Goal: Navigation & Orientation: Find specific page/section

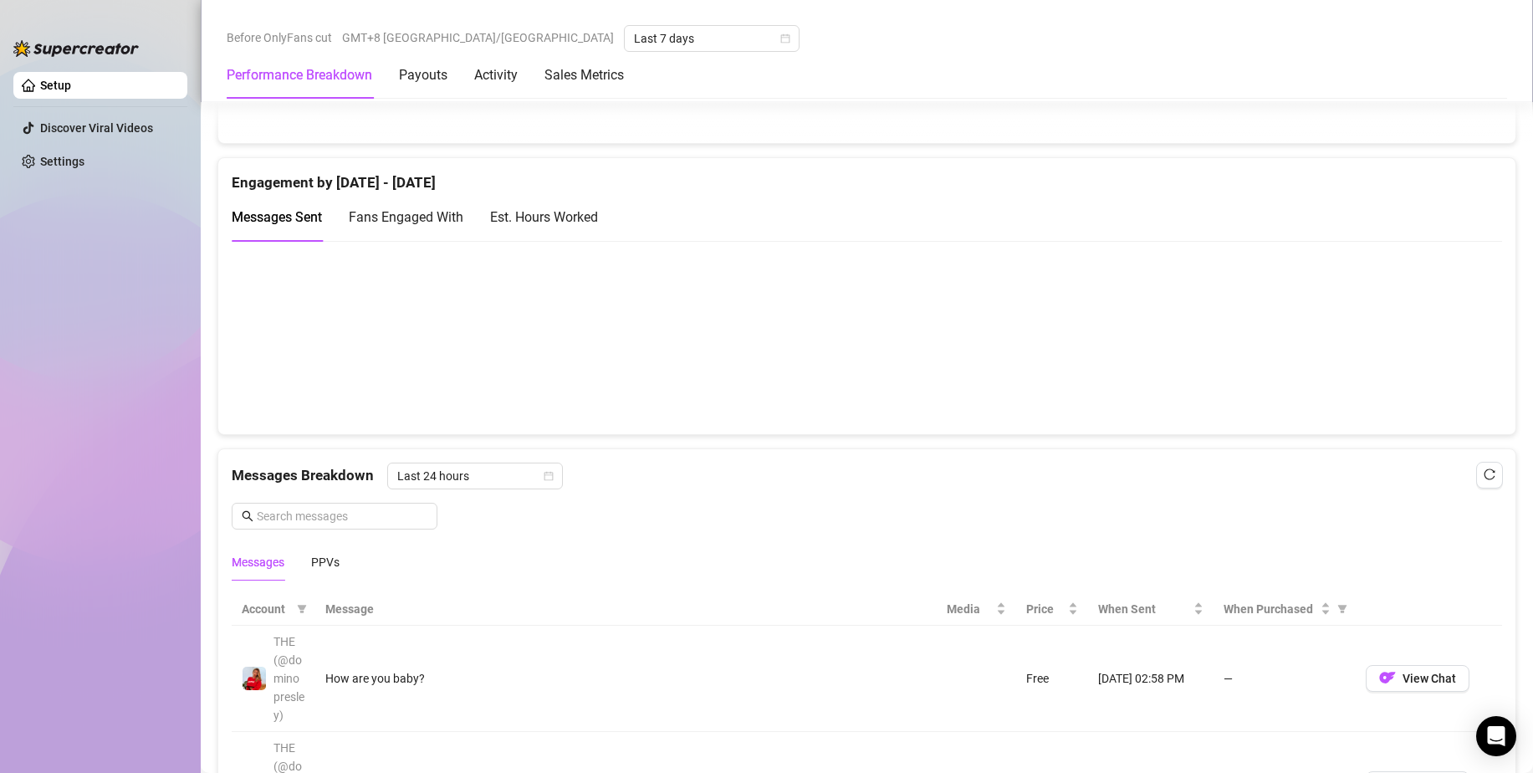
scroll to position [1171, 0]
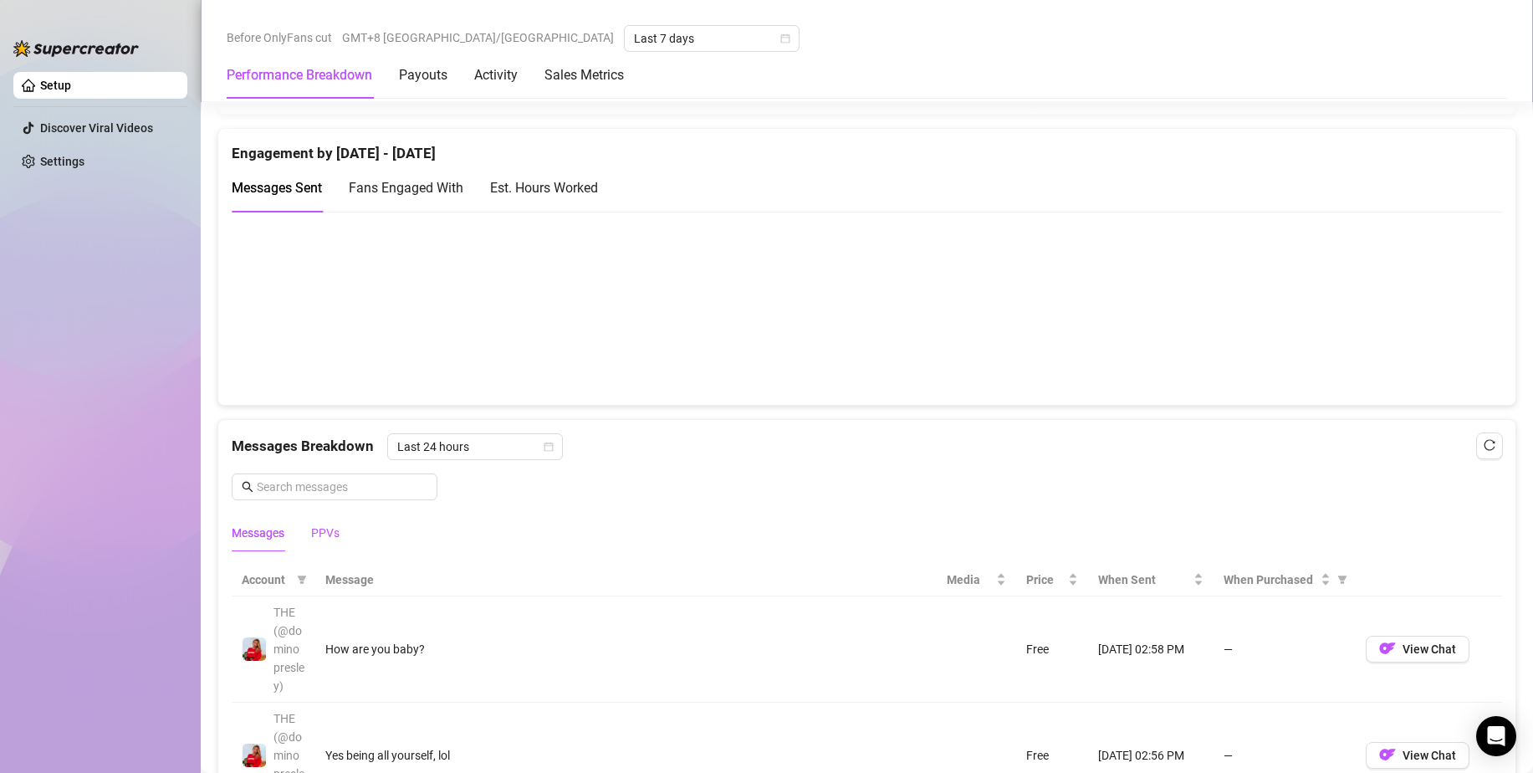
click at [333, 539] on div "PPVs" at bounding box center [325, 532] width 28 height 18
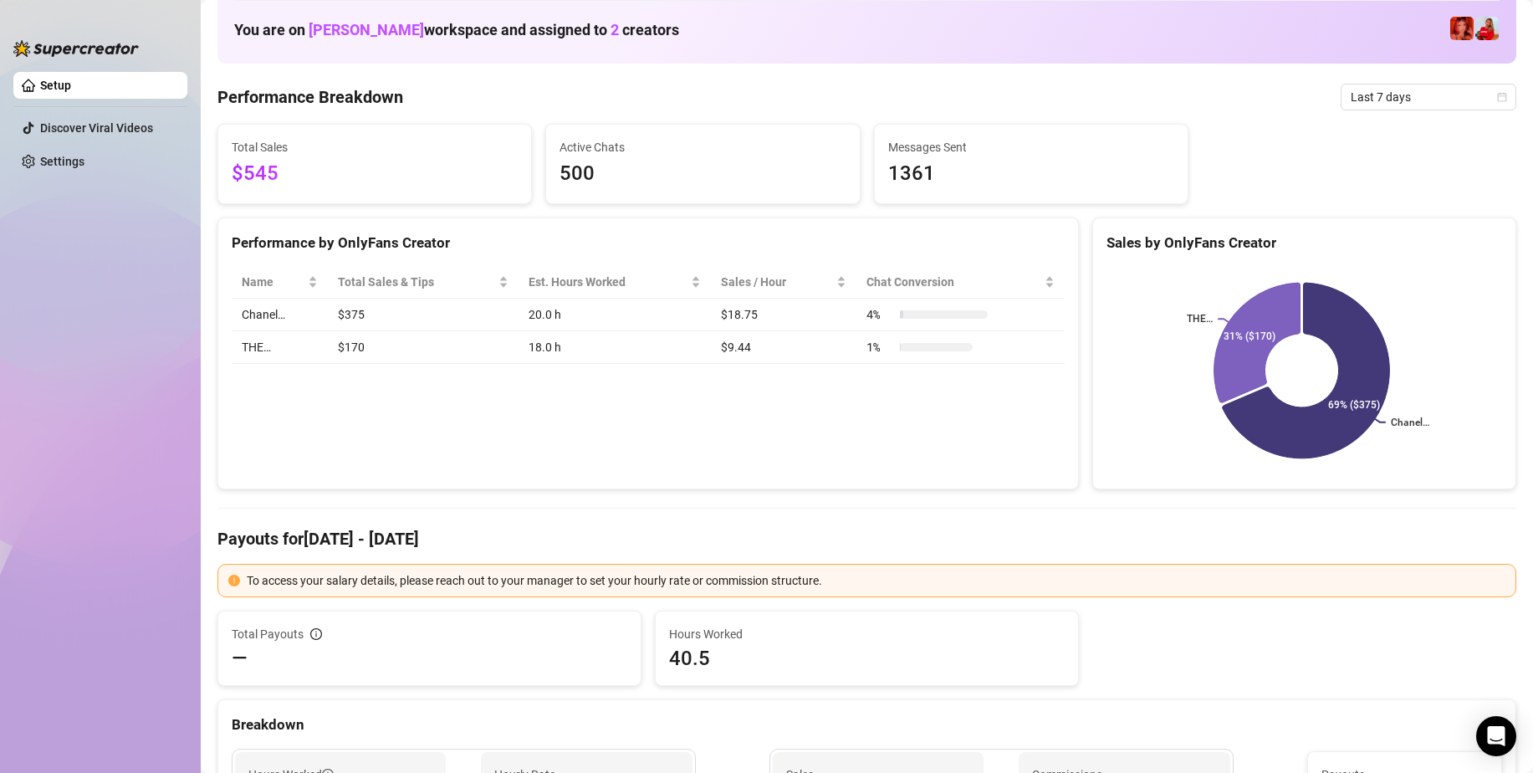
scroll to position [0, 0]
